Goal: Task Accomplishment & Management: Manage account settings

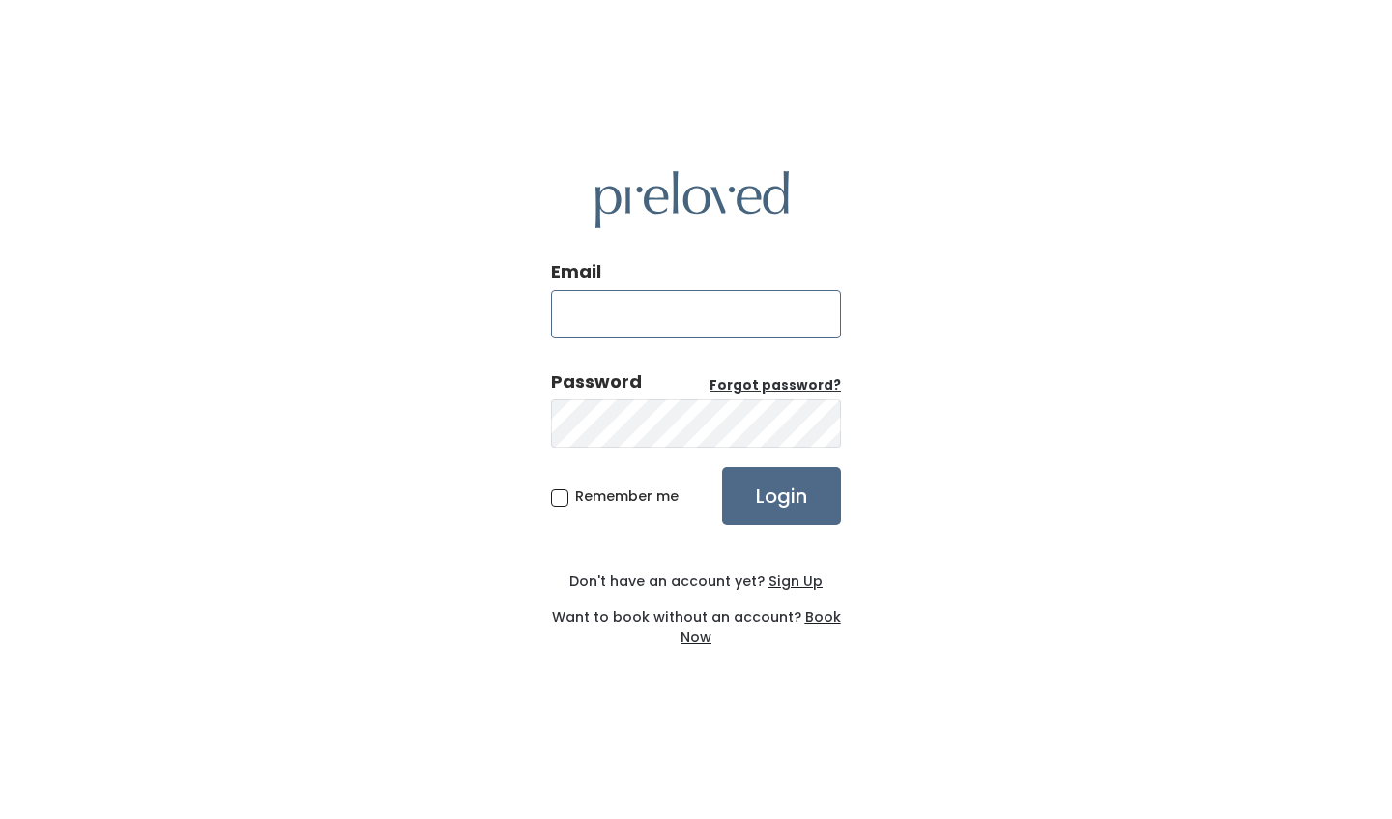
type input "christina.varela2018@gmail.com"
click at [781, 495] on input "Login" at bounding box center [781, 496] width 119 height 58
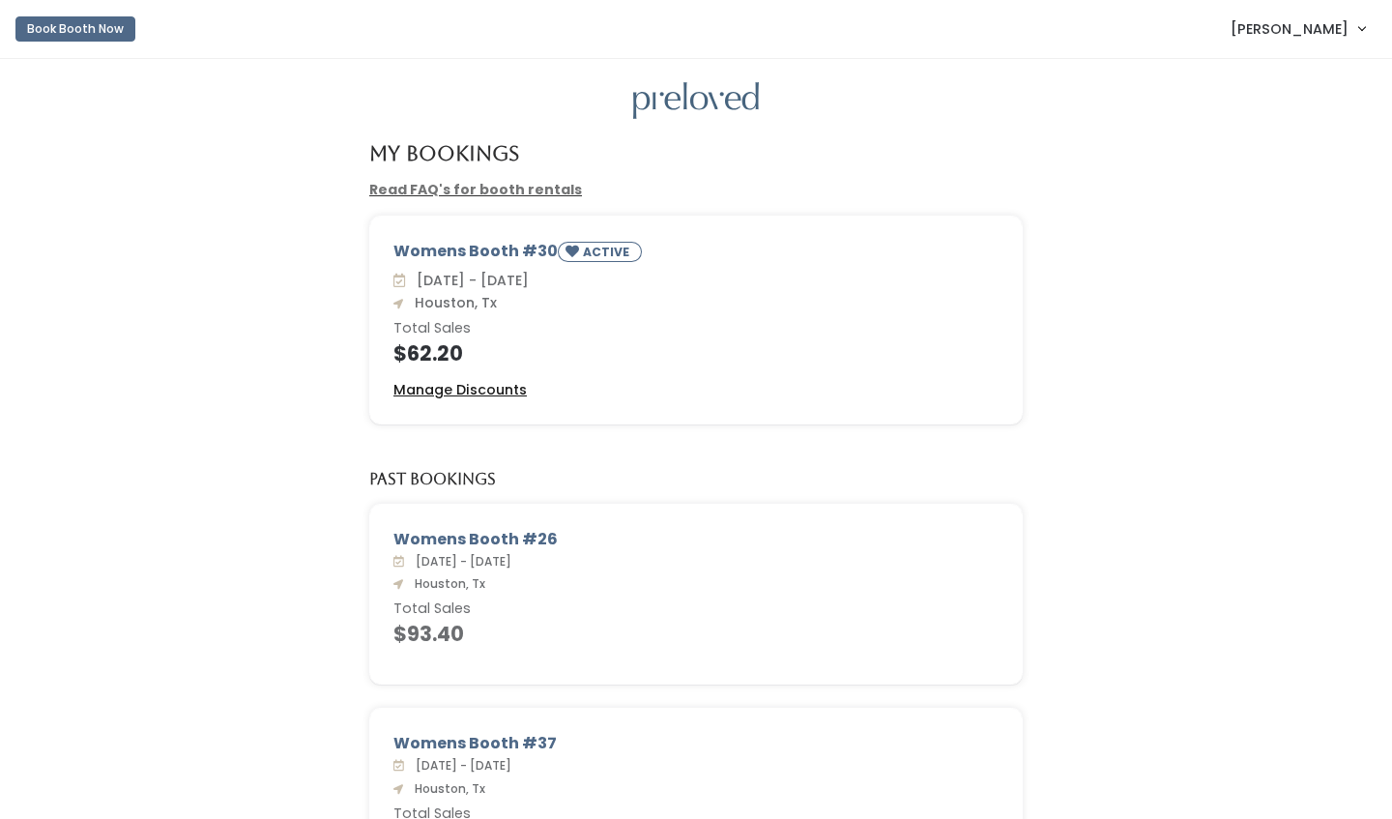
click at [504, 382] on u "Manage Discounts" at bounding box center [459, 389] width 133 height 19
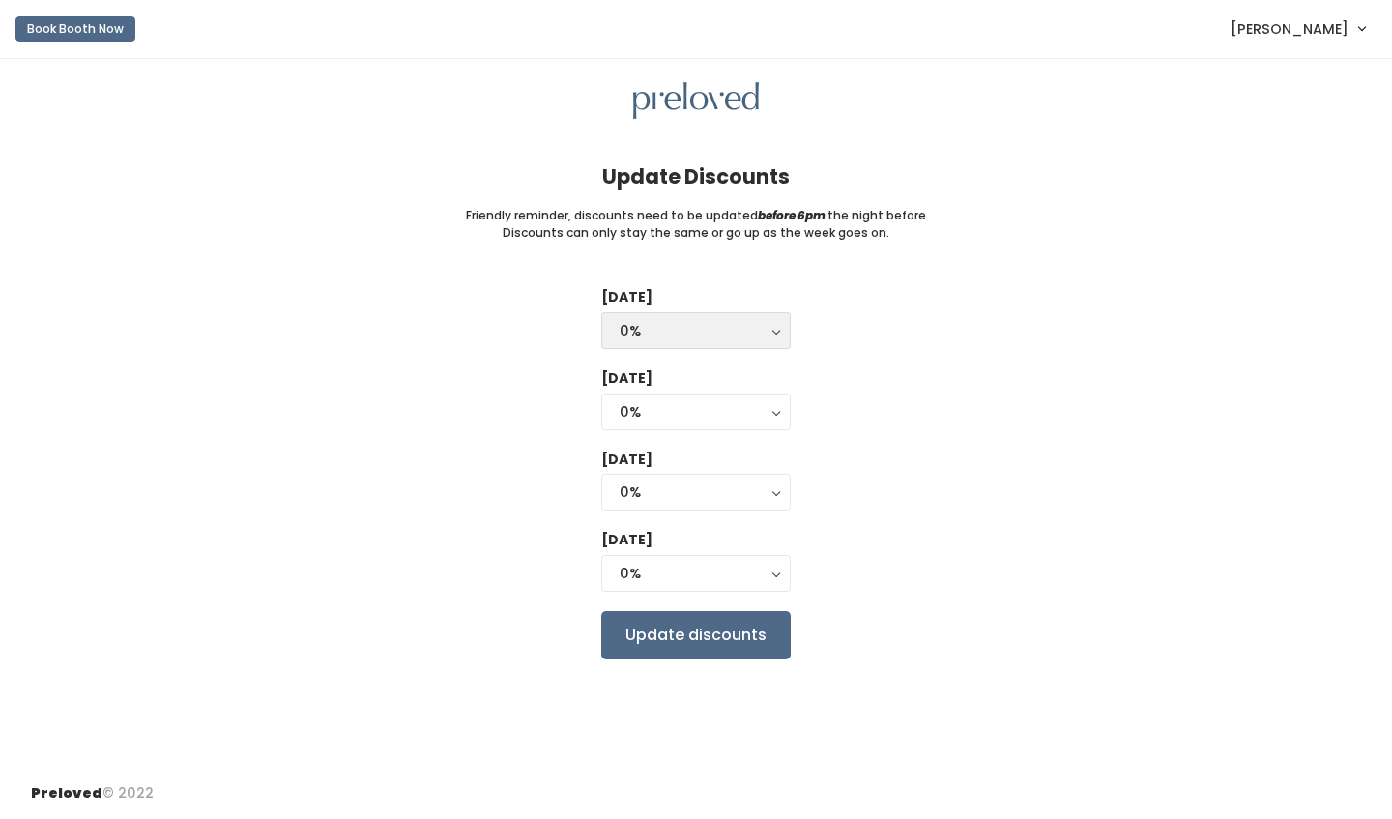
click at [753, 325] on div "0%" at bounding box center [696, 330] width 153 height 21
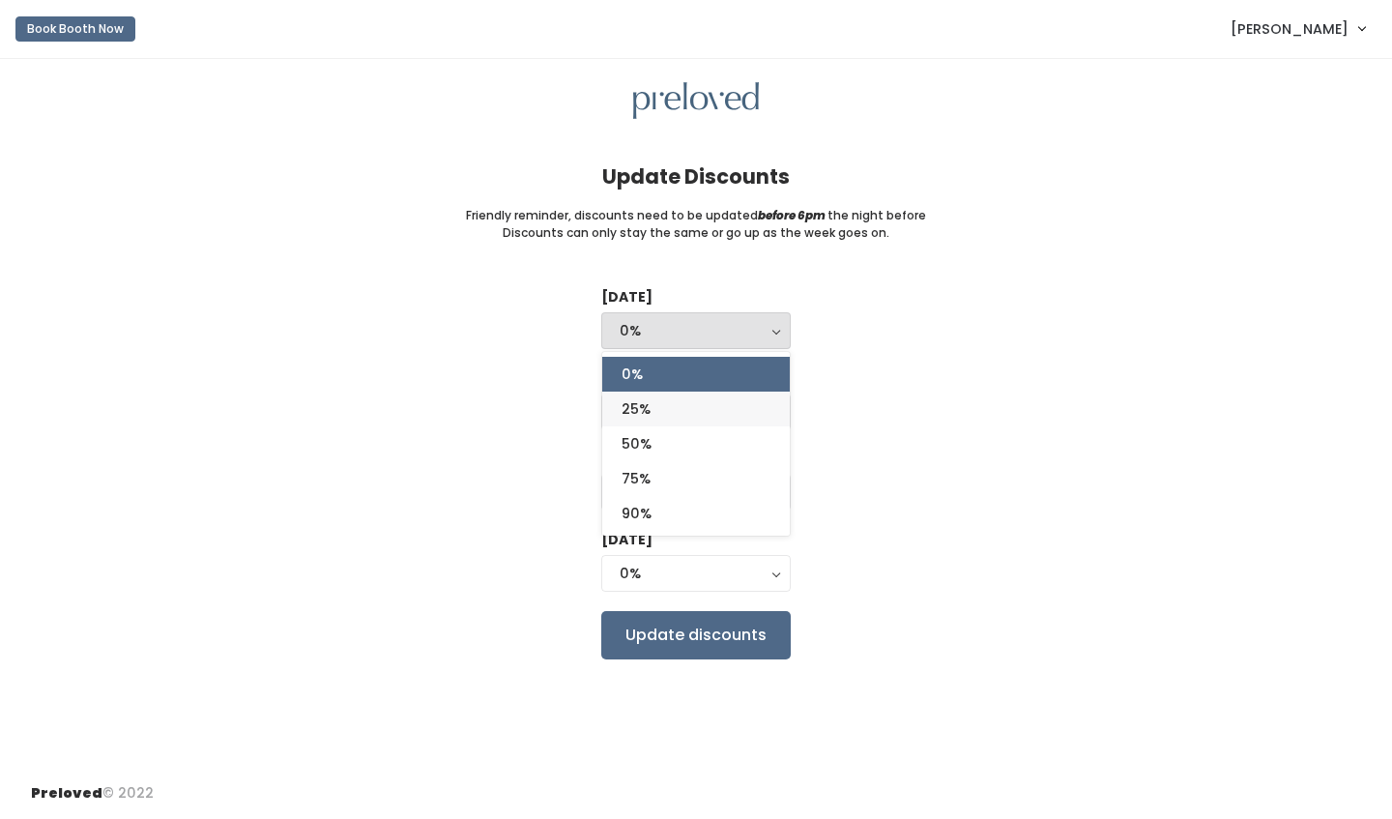
click at [683, 405] on link "25%" at bounding box center [696, 408] width 188 height 35
select select "25%"
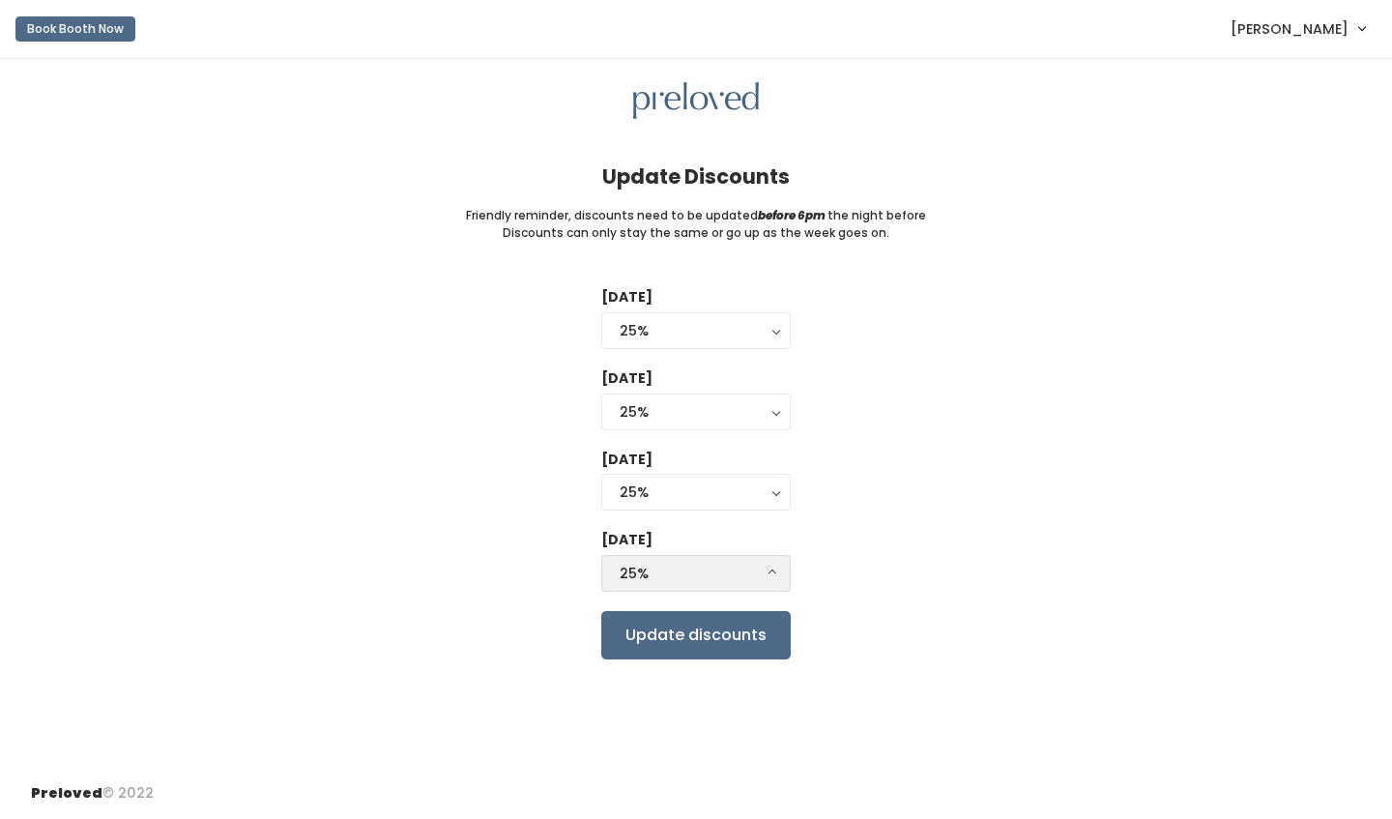
click at [688, 570] on div "25%" at bounding box center [696, 573] width 153 height 21
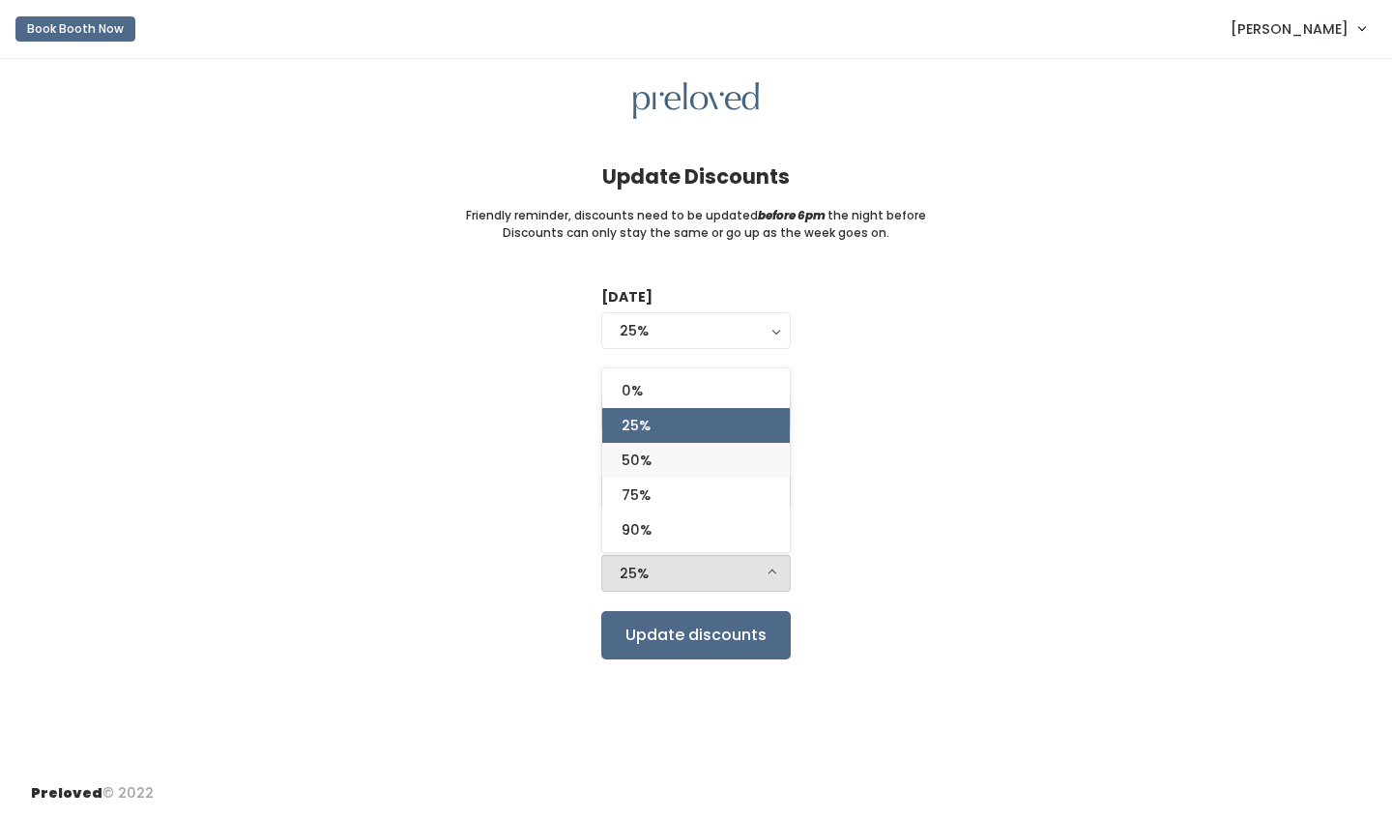
click at [697, 457] on link "50%" at bounding box center [696, 460] width 188 height 35
select select "50%"
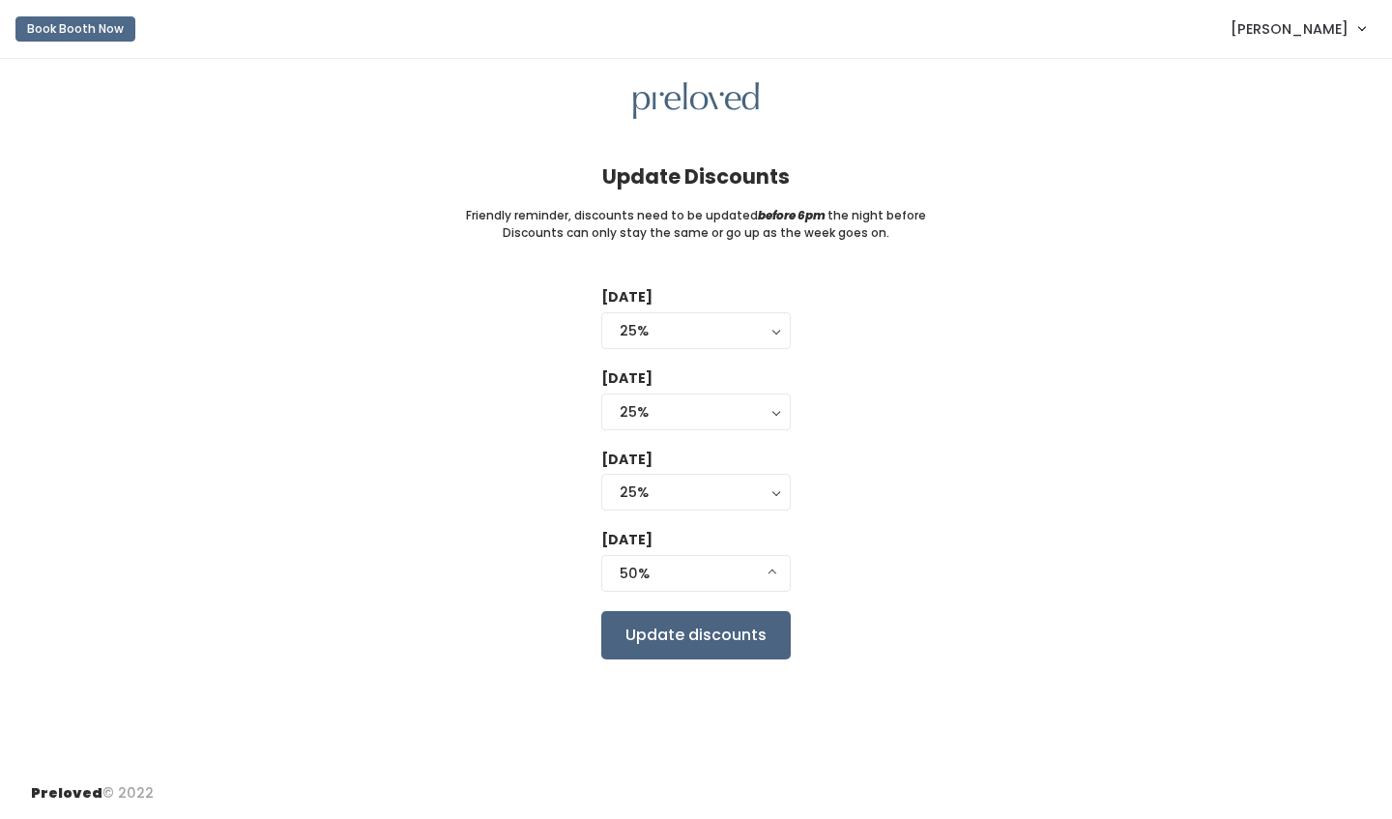
click at [721, 643] on input "Update discounts" at bounding box center [695, 635] width 189 height 48
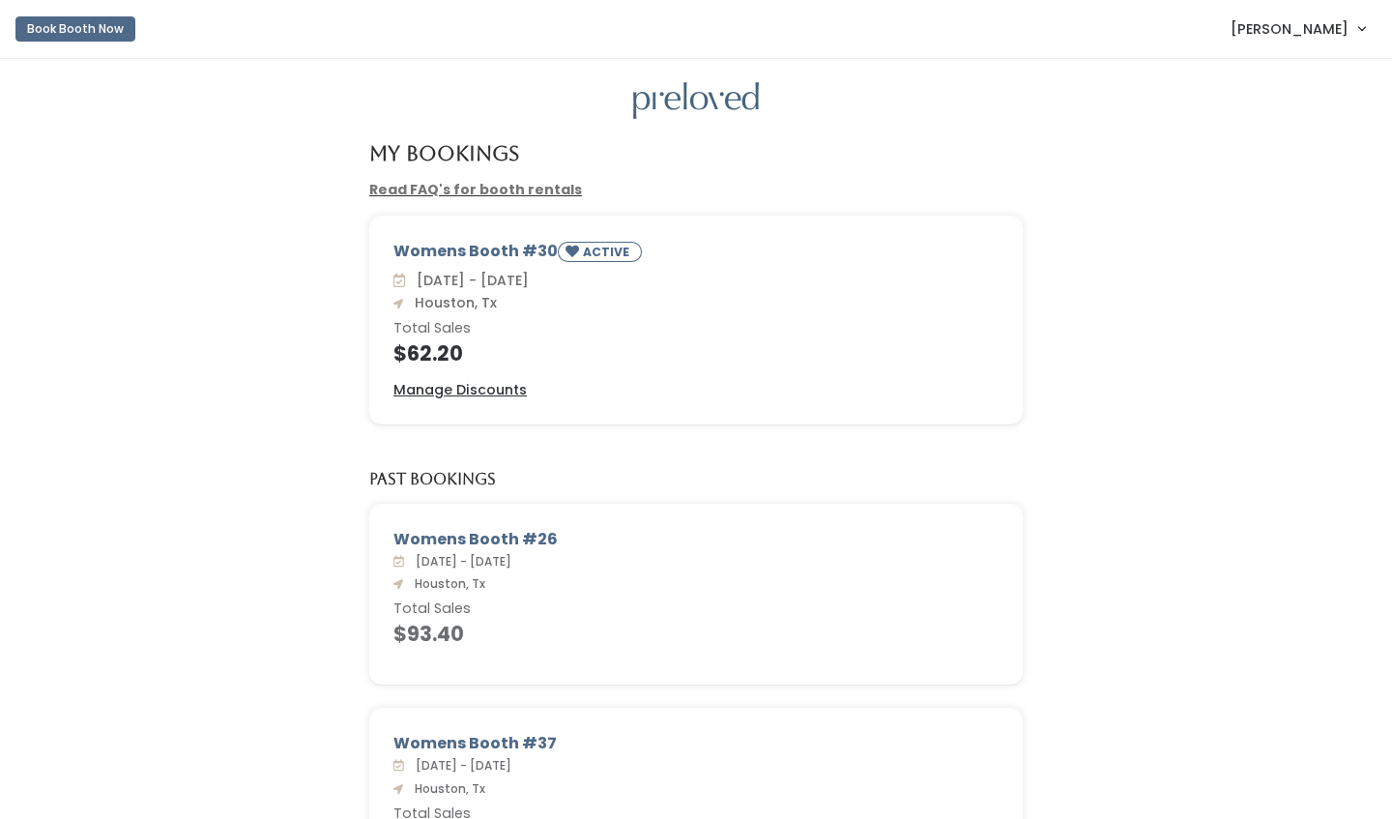
drag, startPoint x: 794, startPoint y: 130, endPoint x: 1292, endPoint y: 26, distance: 509.4
click at [1292, 26] on span "Christina V" at bounding box center [1290, 28] width 118 height 21
click at [1270, 166] on button "Logout" at bounding box center [1296, 162] width 173 height 35
